Goal: Information Seeking & Learning: Check status

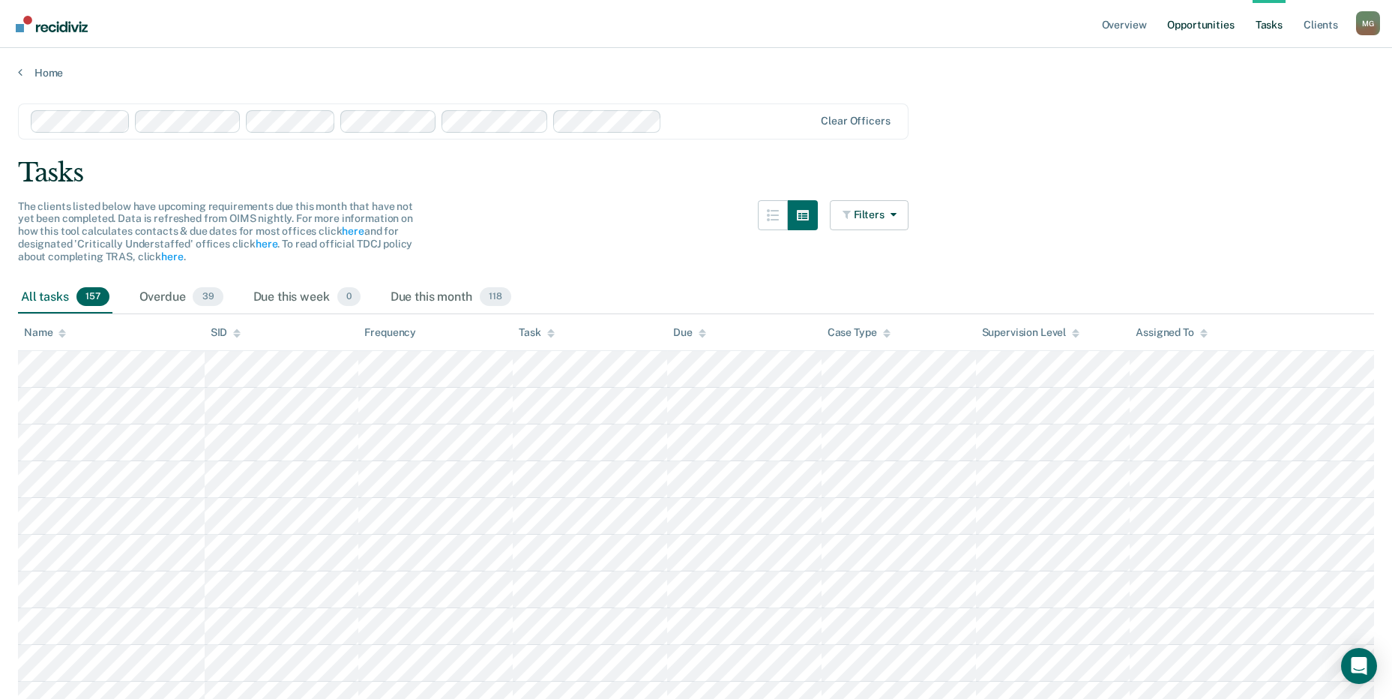
click at [1202, 20] on link "Opportunities" at bounding box center [1200, 24] width 73 height 48
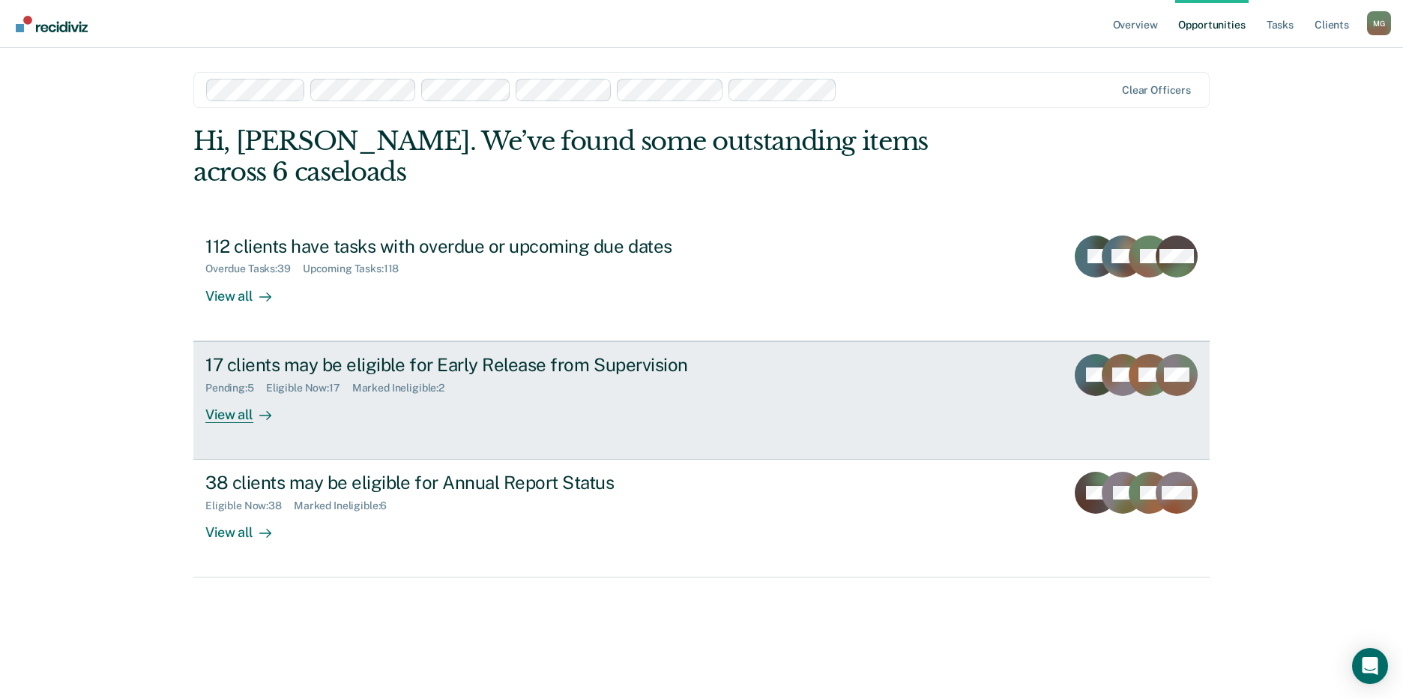
click at [306, 354] on div "17 clients may be eligible for Early Release from Supervision" at bounding box center [468, 365] width 526 height 22
